Goal: Find specific page/section: Find specific page/section

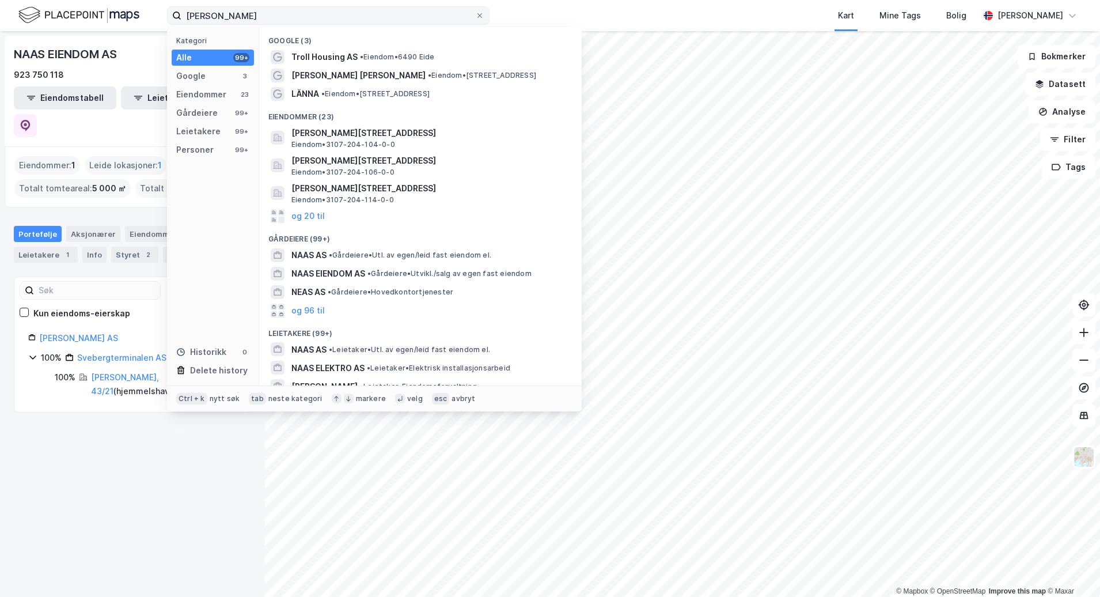
click at [175, 23] on label "[PERSON_NAME]" at bounding box center [328, 15] width 323 height 18
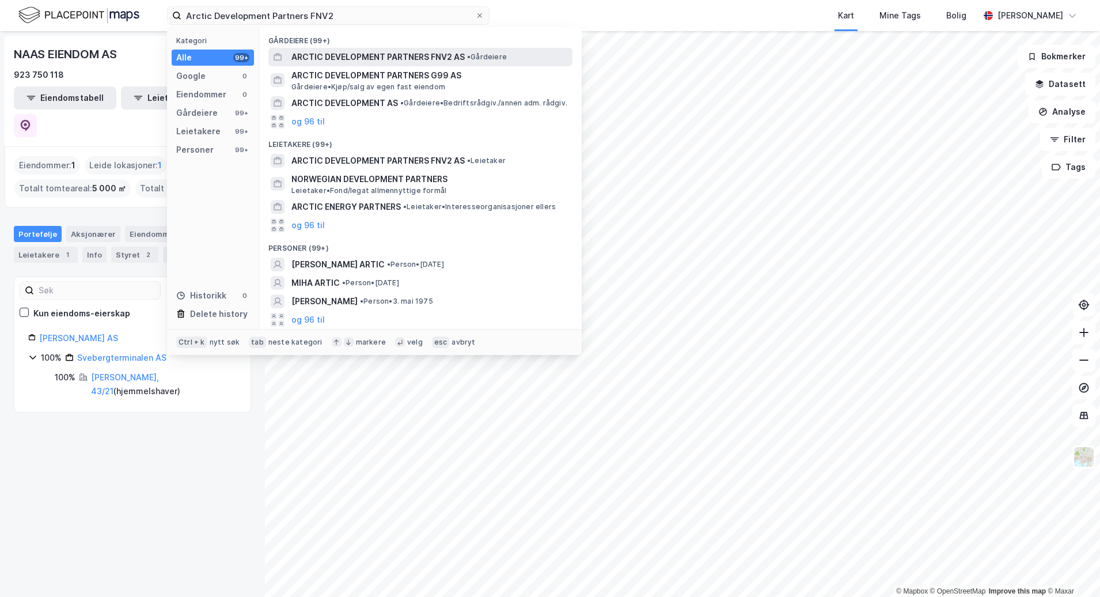
type input "Arctic Development Partners FNV2"
click at [503, 57] on span "• Gårdeiere" at bounding box center [487, 56] width 40 height 9
